Goal: Transaction & Acquisition: Purchase product/service

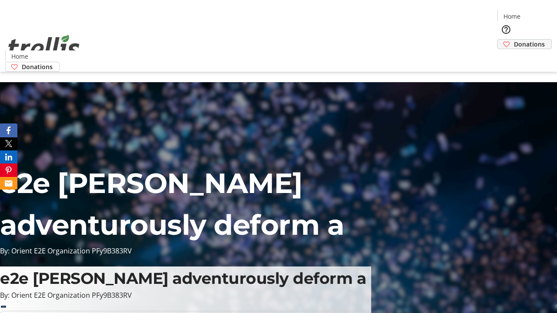
click at [514, 40] on span "Donations" at bounding box center [529, 44] width 31 height 9
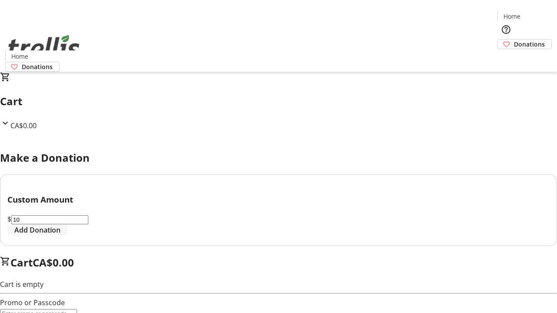
click at [60, 235] on span "Add Donation" at bounding box center [37, 230] width 46 height 10
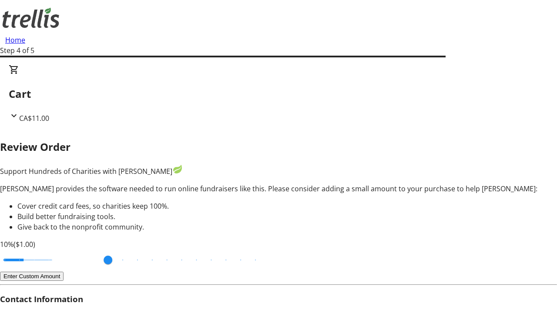
type input "20"
click at [61, 251] on input "Cover fees percentage" at bounding box center [27, 260] width 67 height 19
